Goal: Understand process/instructions: Learn how to perform a task or action

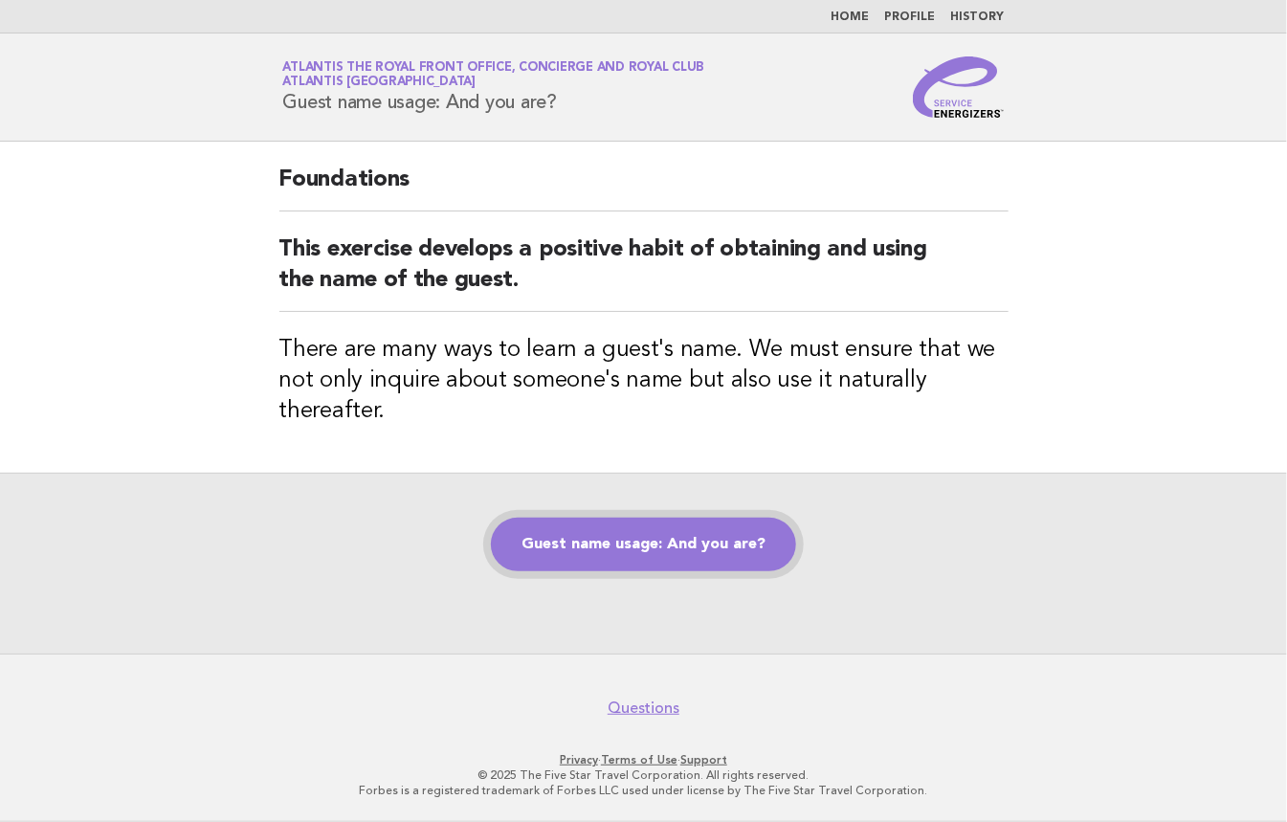
click at [603, 528] on link "Guest name usage: And you are?" at bounding box center [643, 545] width 305 height 54
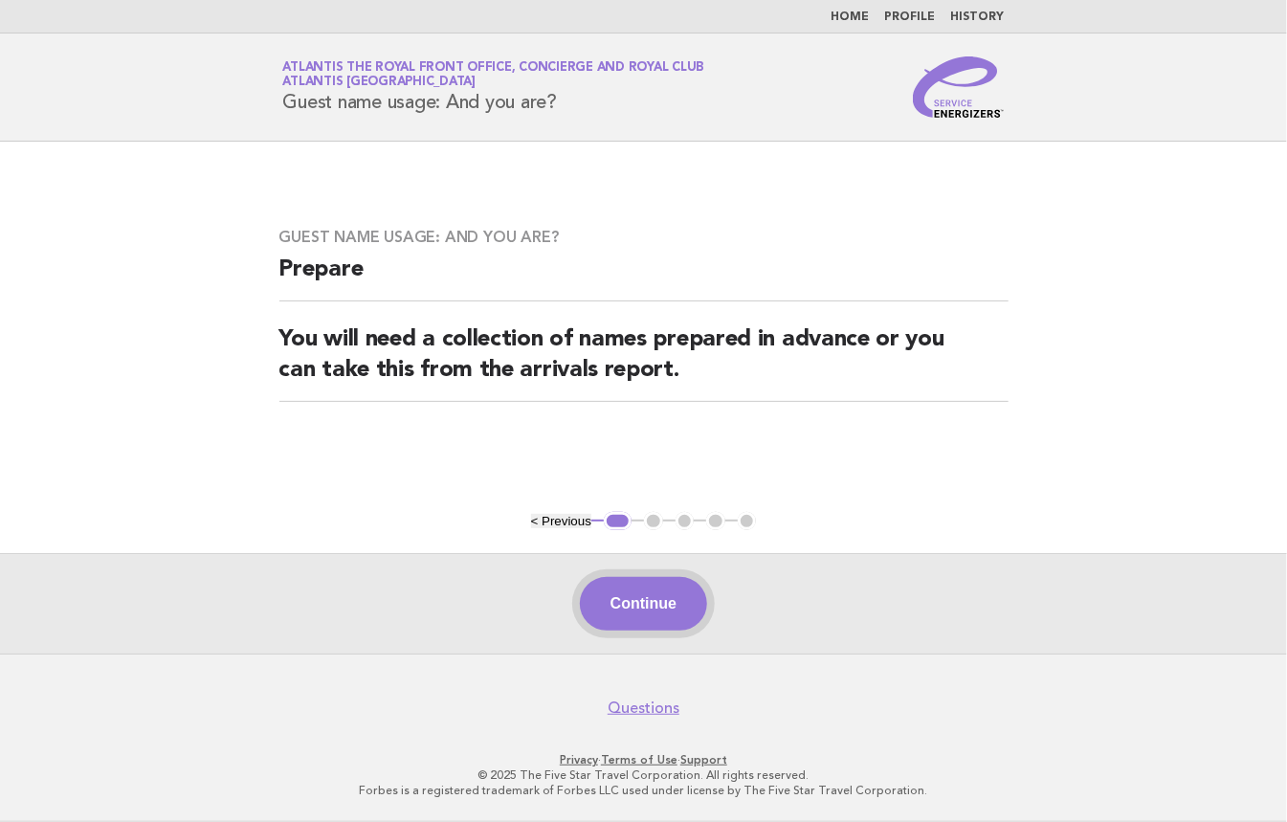
click at [634, 603] on button "Continue" at bounding box center [643, 604] width 127 height 54
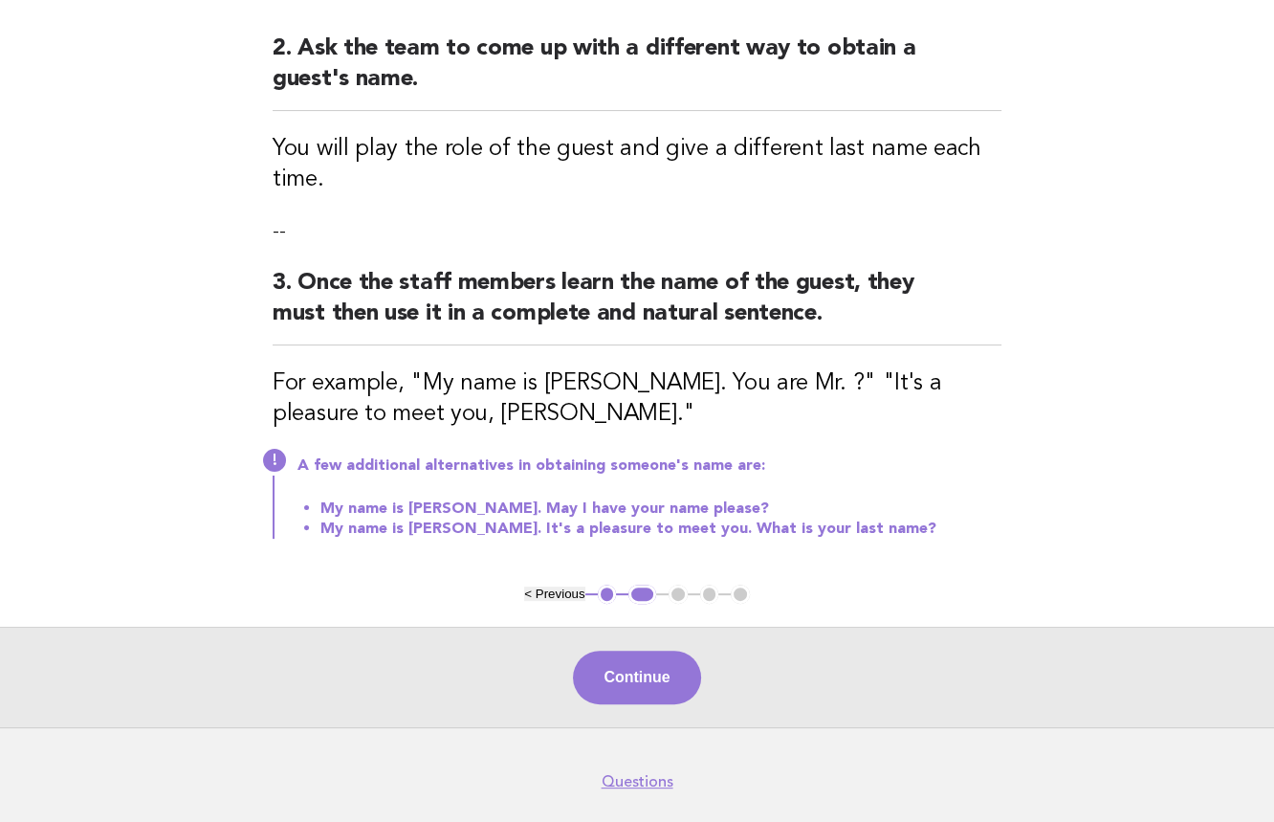
drag, startPoint x: 622, startPoint y: 683, endPoint x: 648, endPoint y: 674, distance: 27.2
click at [622, 683] on button "Continue" at bounding box center [636, 677] width 127 height 54
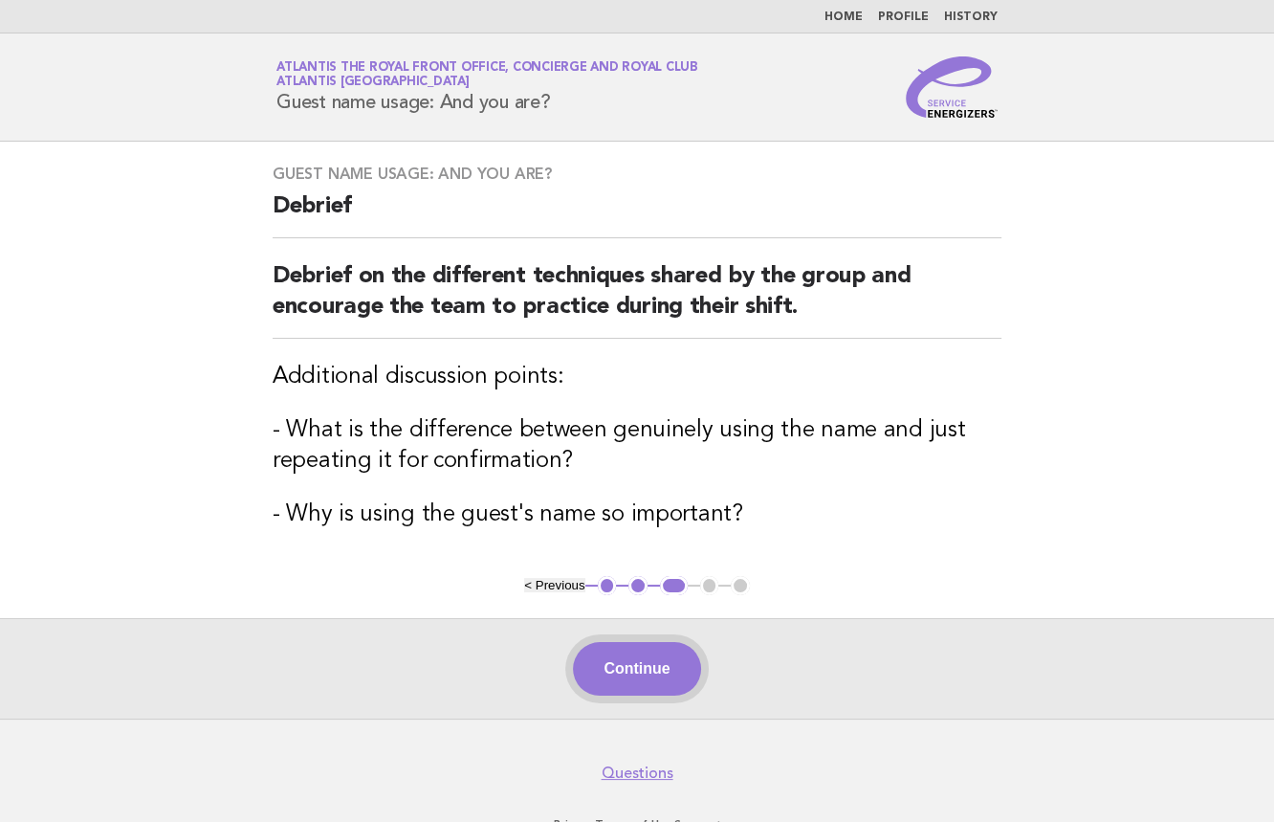
click at [644, 690] on button "Continue" at bounding box center [636, 669] width 127 height 54
